Goal: Task Accomplishment & Management: Use online tool/utility

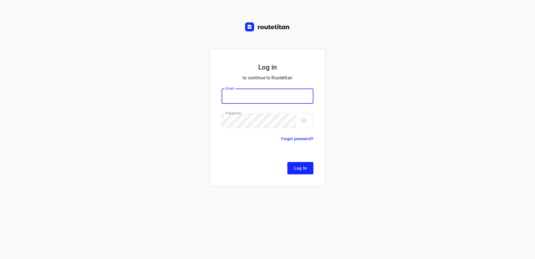
type input "[EMAIL_ADDRESS][DOMAIN_NAME]"
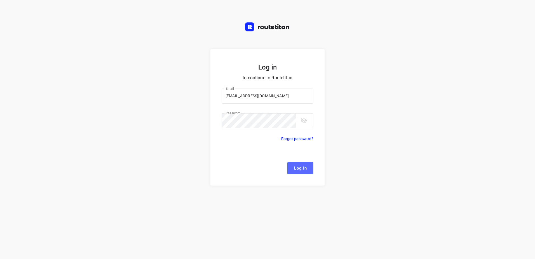
click at [294, 168] on span "Log In" at bounding box center [300, 167] width 13 height 7
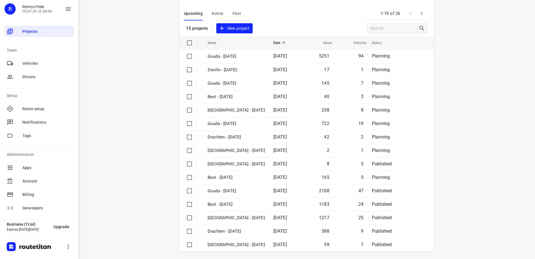
scroll to position [24, 0]
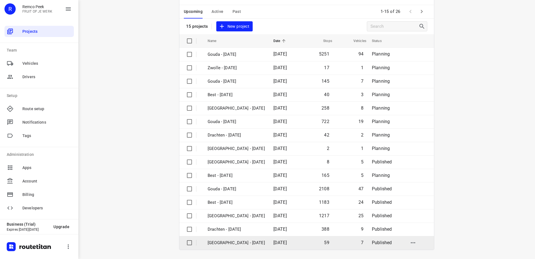
click at [245, 240] on p "[GEOGRAPHIC_DATA] - [DATE]" at bounding box center [236, 242] width 57 height 6
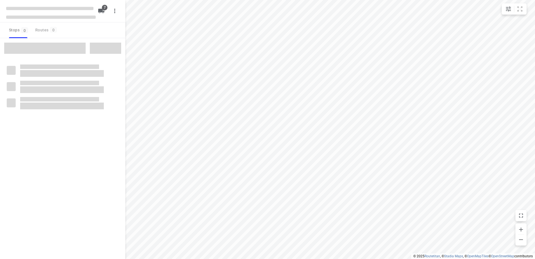
checkbox input "true"
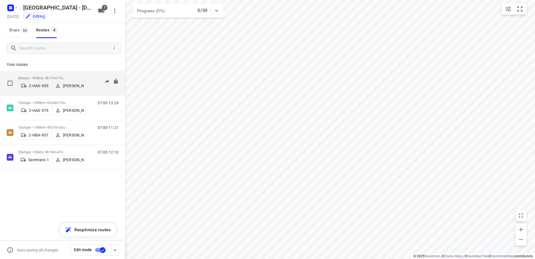
click at [36, 76] on p "9 stops • 199km • 5h17m • 17u" at bounding box center [52, 78] width 68 height 4
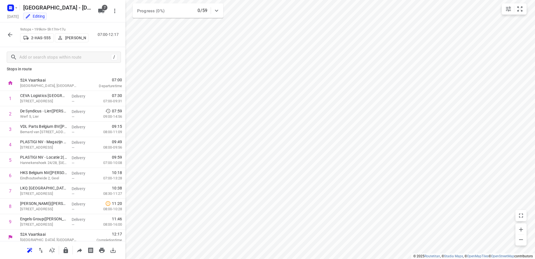
scroll to position [8, 0]
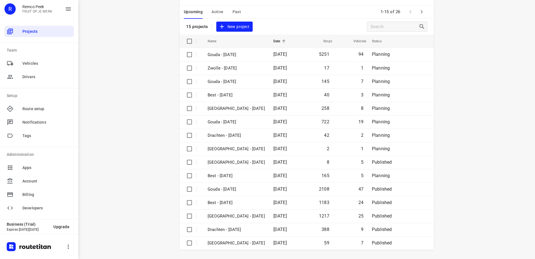
scroll to position [24, 0]
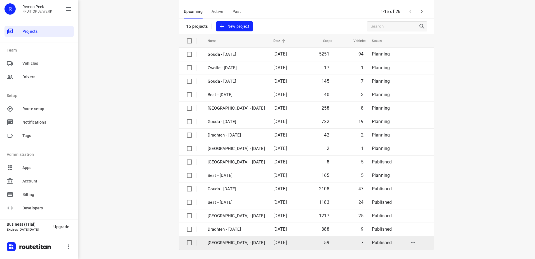
click at [239, 246] on td "[GEOGRAPHIC_DATA] - [DATE]" at bounding box center [235, 242] width 67 height 13
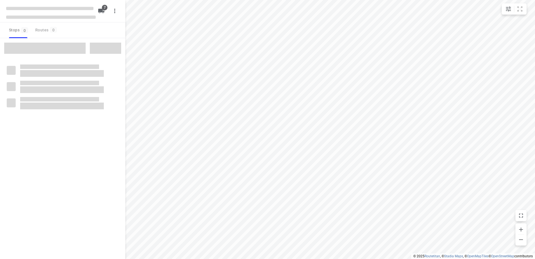
checkbox input "true"
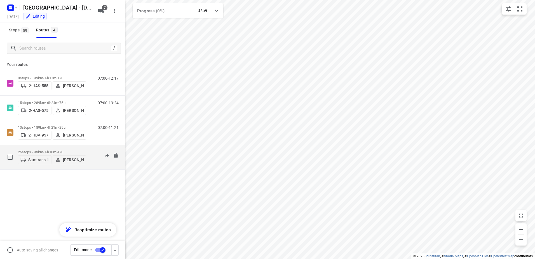
click at [59, 150] on p "25 stops • 93km • 5h10m • 47u" at bounding box center [52, 152] width 68 height 4
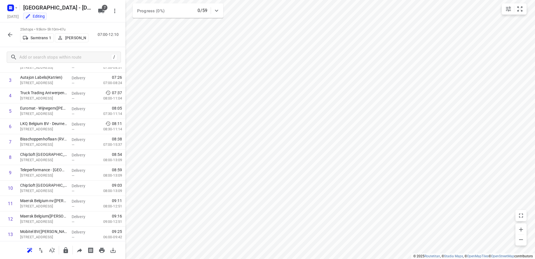
scroll to position [54, 0]
click at [55, 141] on p "[STREET_ADDRESS]" at bounding box center [43, 144] width 47 height 6
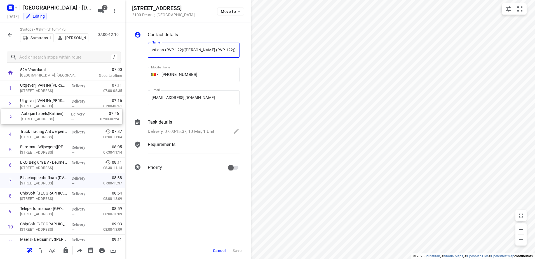
scroll to position [14, 0]
drag, startPoint x: 119, startPoint y: 107, endPoint x: 120, endPoint y: 118, distance: 10.7
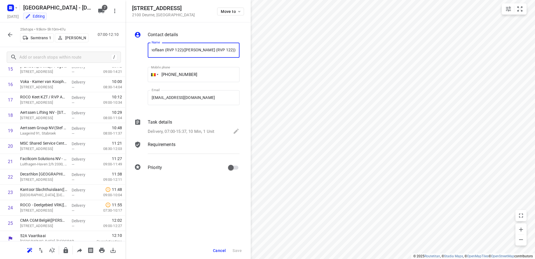
scroll to position [255, 0]
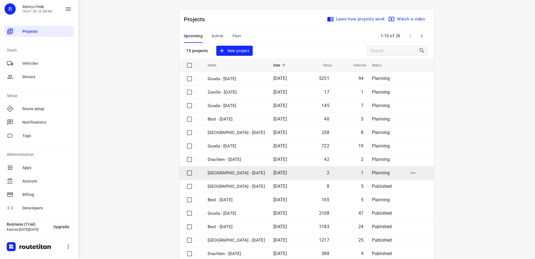
click at [214, 170] on p "[GEOGRAPHIC_DATA] - [DATE]" at bounding box center [236, 173] width 57 height 6
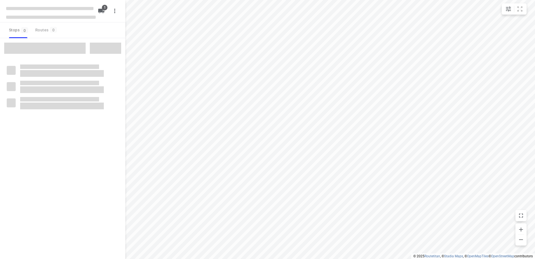
checkbox input "true"
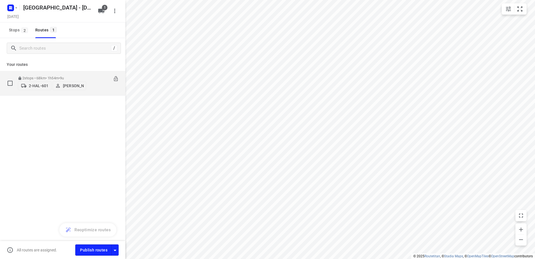
click at [45, 74] on div "2 stops • 68km • 1h54m • 9u 2-HAL-601 Bart Denbeir" at bounding box center [52, 83] width 68 height 20
